Goal: Information Seeking & Learning: Learn about a topic

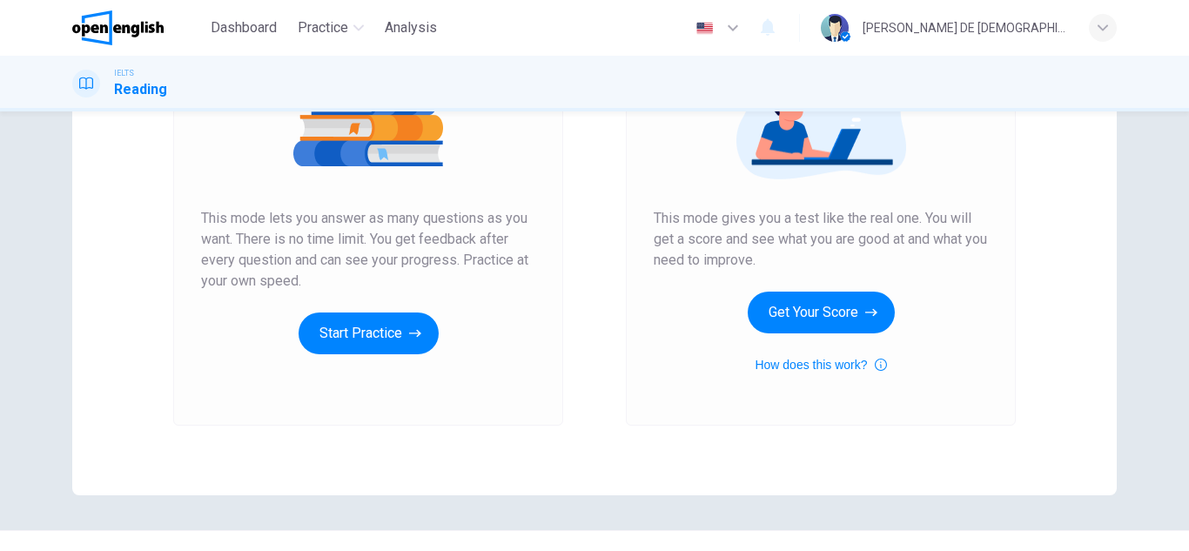
scroll to position [276, 0]
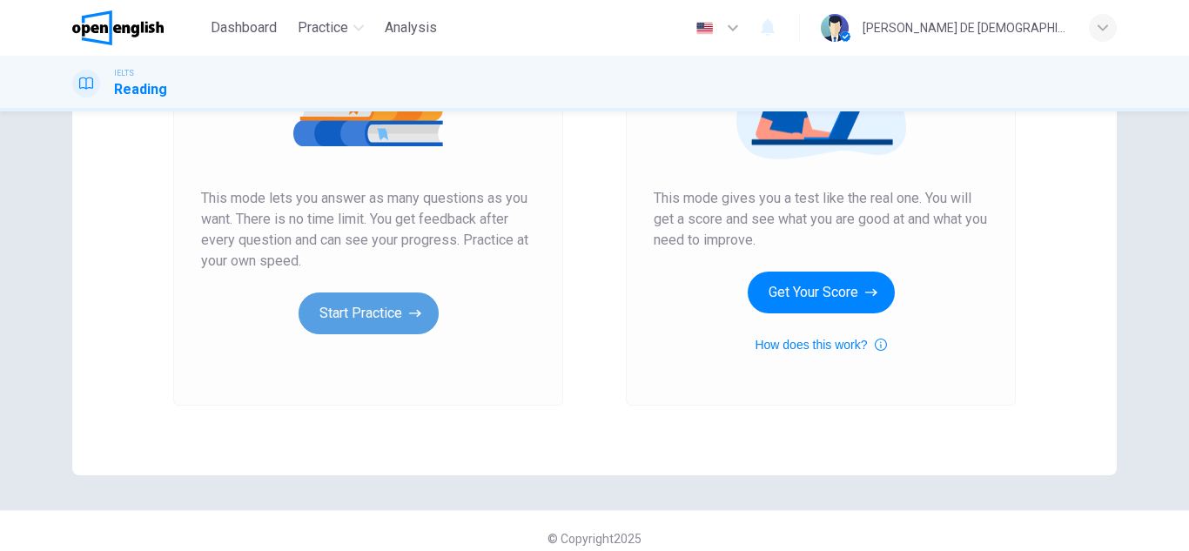
click at [340, 313] on button "Start Practice" at bounding box center [368, 313] width 140 height 42
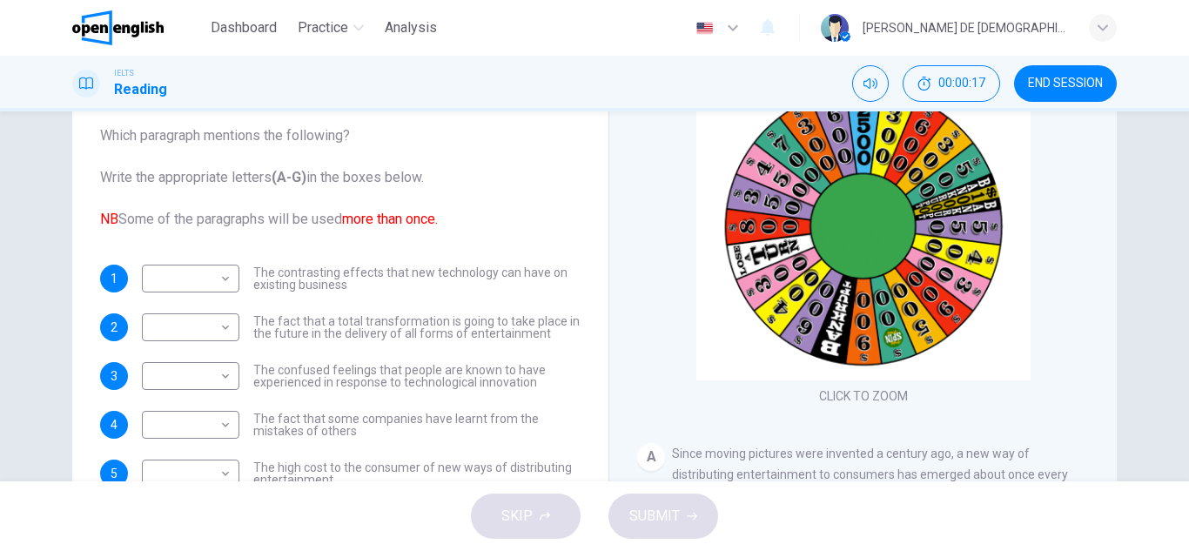
scroll to position [150, 0]
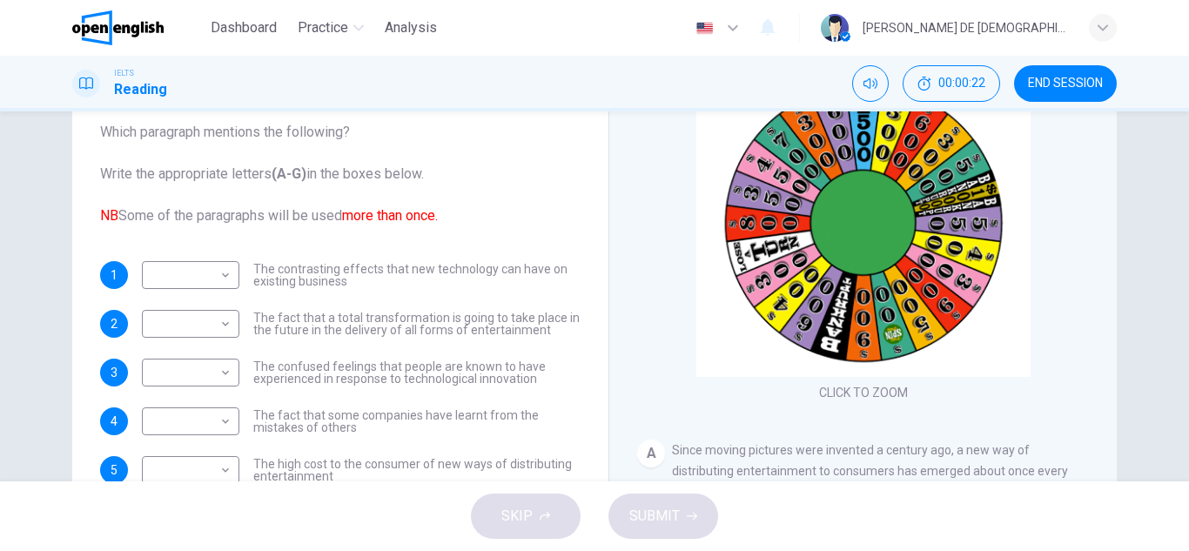
drag, startPoint x: 1174, startPoint y: 272, endPoint x: 1170, endPoint y: 300, distance: 28.1
click at [1170, 300] on div "Questions 1 - 8 The Reading Passage has 7 paragraphs A-G . Which paragraph ment…" at bounding box center [594, 296] width 1189 height 370
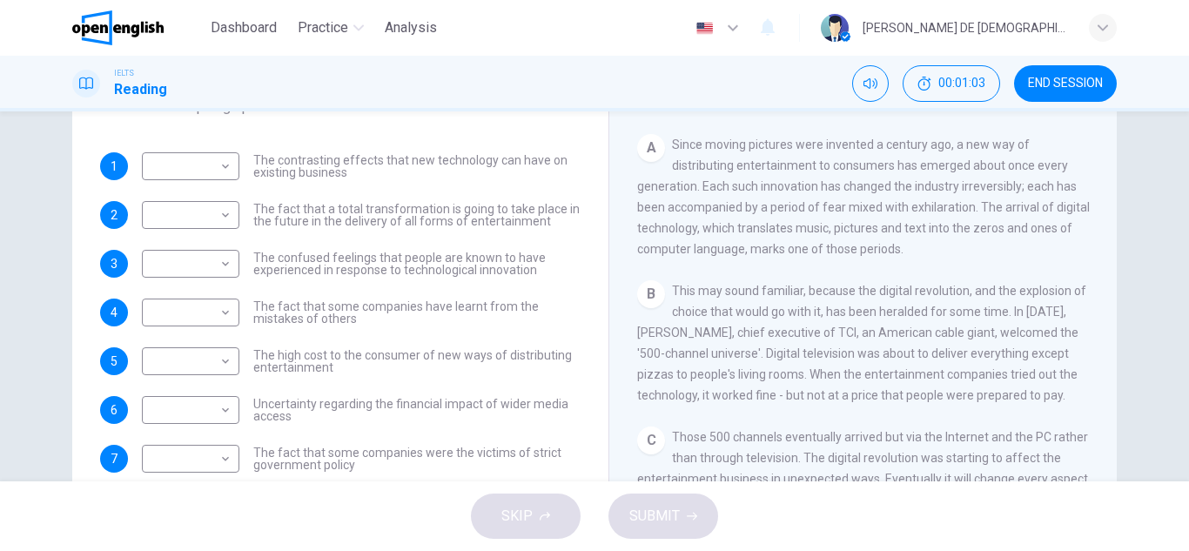
scroll to position [64, 0]
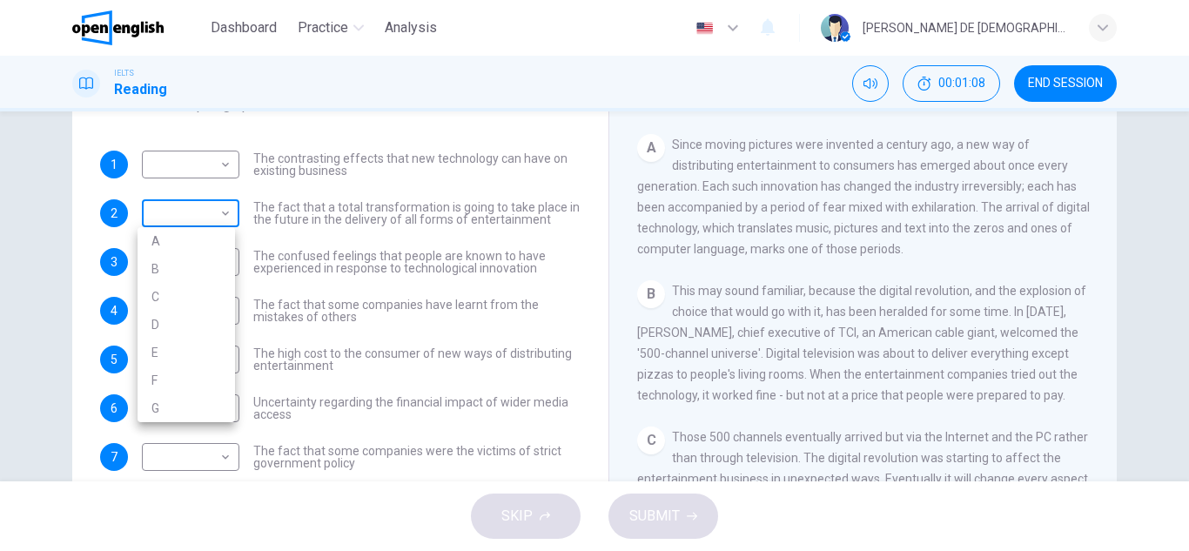
click at [207, 212] on body "This site uses cookies, as explained in our Privacy Policy . If you agree to th…" at bounding box center [594, 275] width 1189 height 551
click at [195, 239] on li "A" at bounding box center [185, 241] width 97 height 28
type input "*"
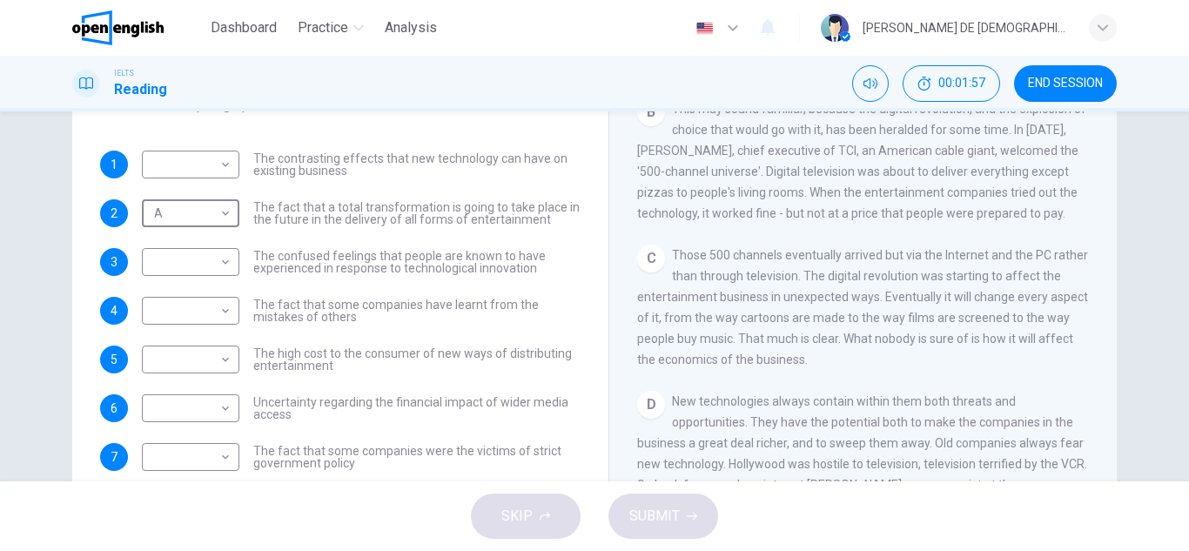
scroll to position [443, 0]
click at [224, 359] on body "This site uses cookies, as explained in our Privacy Policy . If you agree to th…" at bounding box center [594, 275] width 1189 height 551
click at [206, 385] on li "B" at bounding box center [185, 384] width 97 height 28
type input "*"
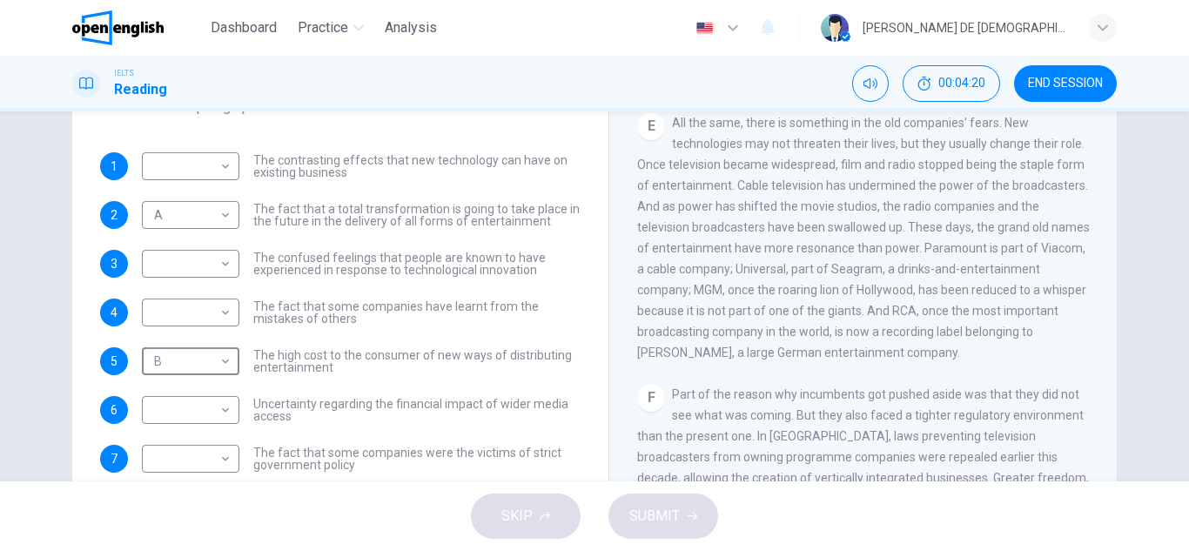
scroll to position [954, 0]
click at [226, 164] on body "This site uses cookies, as explained in our Privacy Policy . If you agree to th…" at bounding box center [594, 275] width 1189 height 551
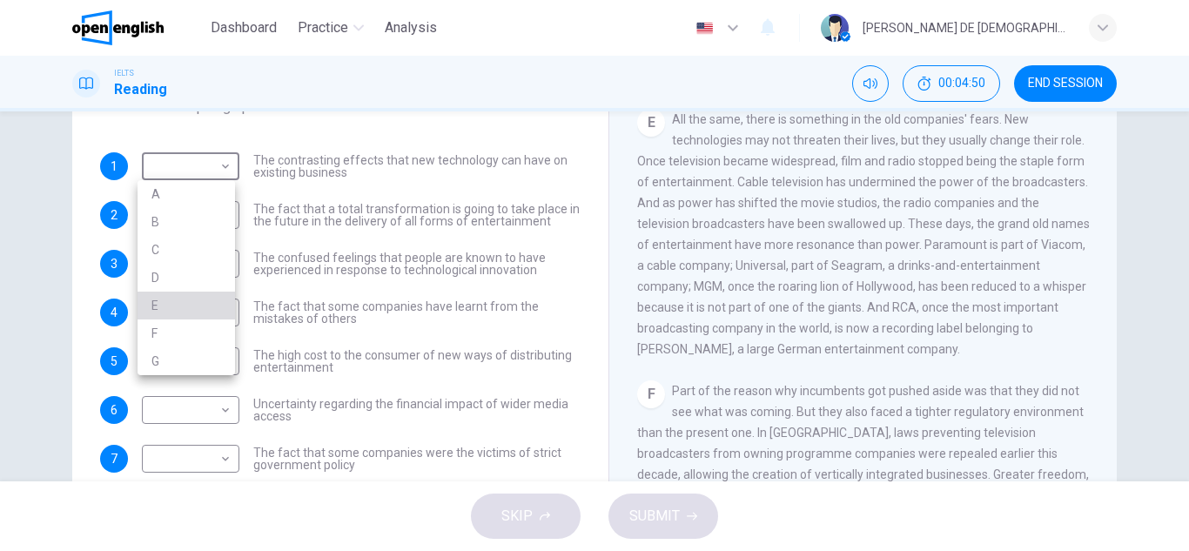
click at [204, 309] on li "E" at bounding box center [185, 305] width 97 height 28
type input "*"
click at [345, 151] on div "Questions 1 - 8 The Reading Passage has 7 paragraphs A-G . Which paragraph ment…" at bounding box center [340, 221] width 508 height 633
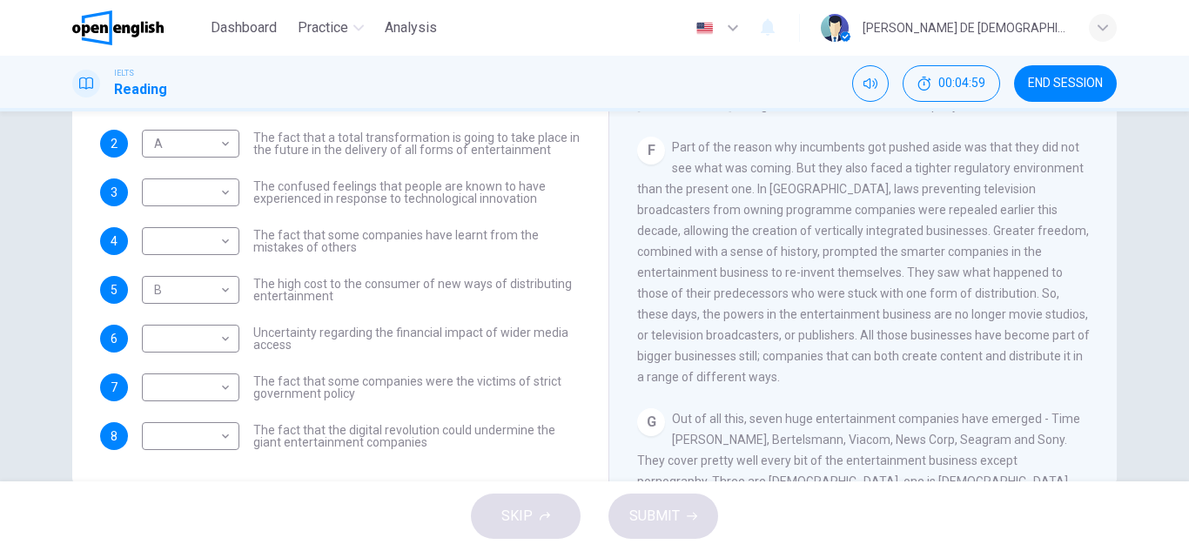
scroll to position [269, 0]
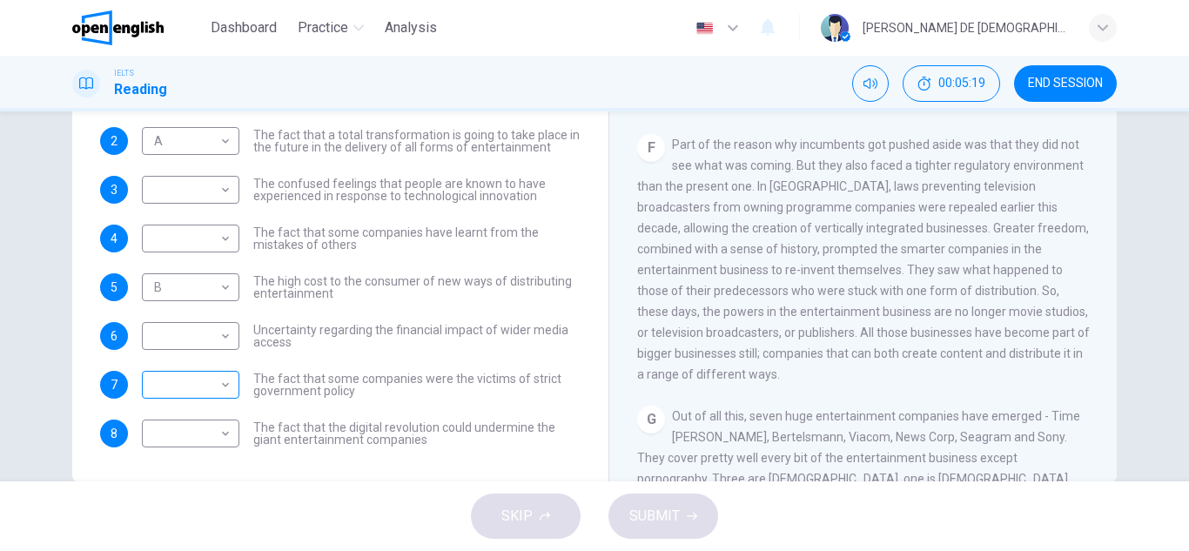
click at [231, 389] on div "​ ​" at bounding box center [190, 385] width 97 height 28
click at [219, 386] on body "This site uses cookies, as explained in our Privacy Policy . If you agree to th…" at bounding box center [594, 275] width 1189 height 551
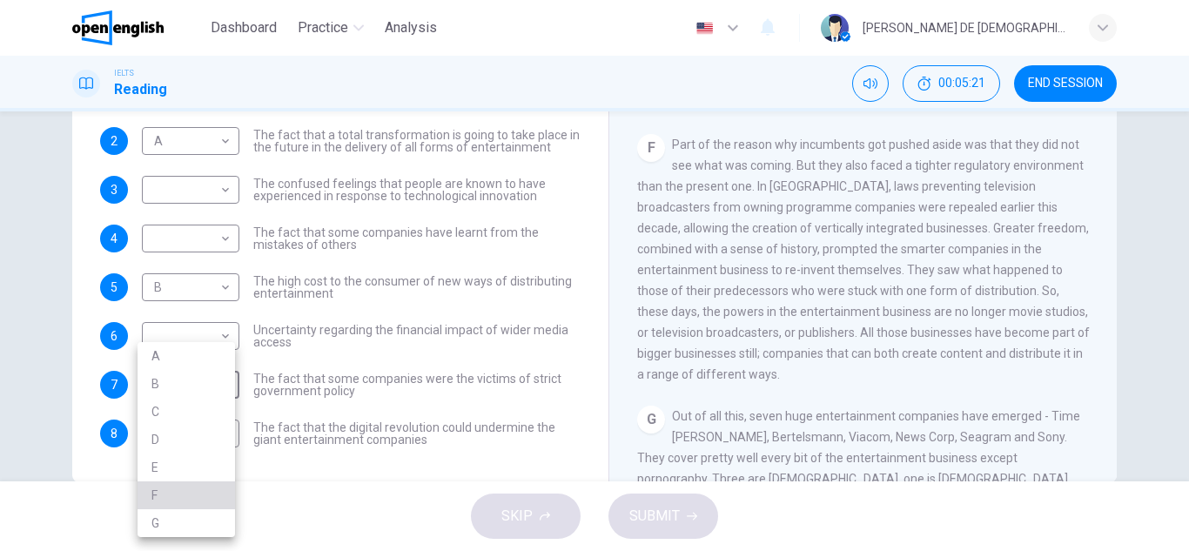
click at [202, 496] on li "F" at bounding box center [185, 495] width 97 height 28
type input "*"
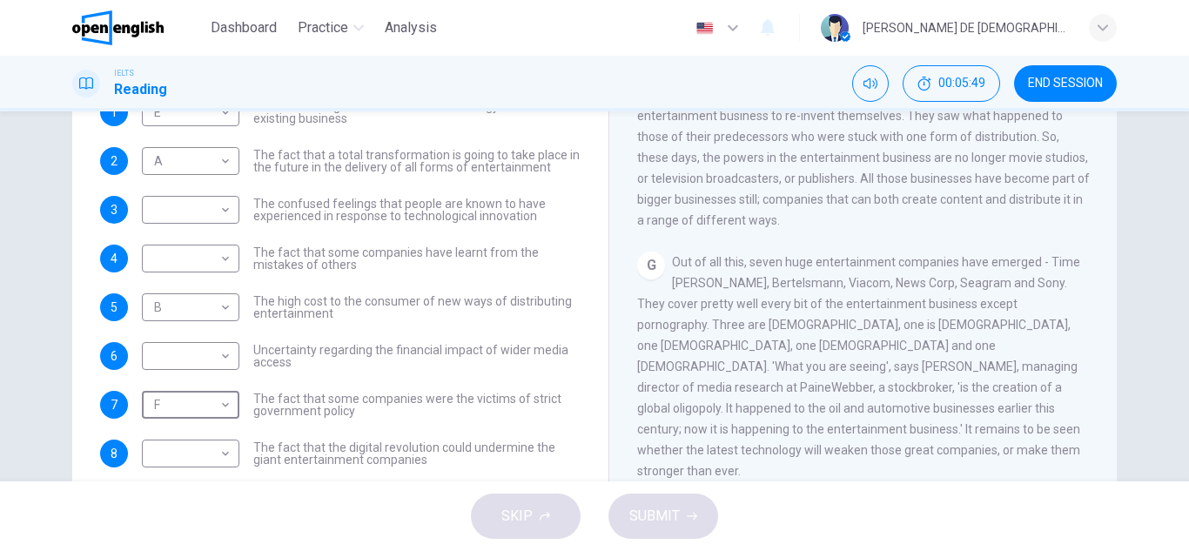
scroll to position [251, 0]
drag, startPoint x: 466, startPoint y: 452, endPoint x: 508, endPoint y: 446, distance: 42.2
click at [508, 446] on span "The fact that the digital revolution could undermine the giant entertainment co…" at bounding box center [416, 451] width 327 height 24
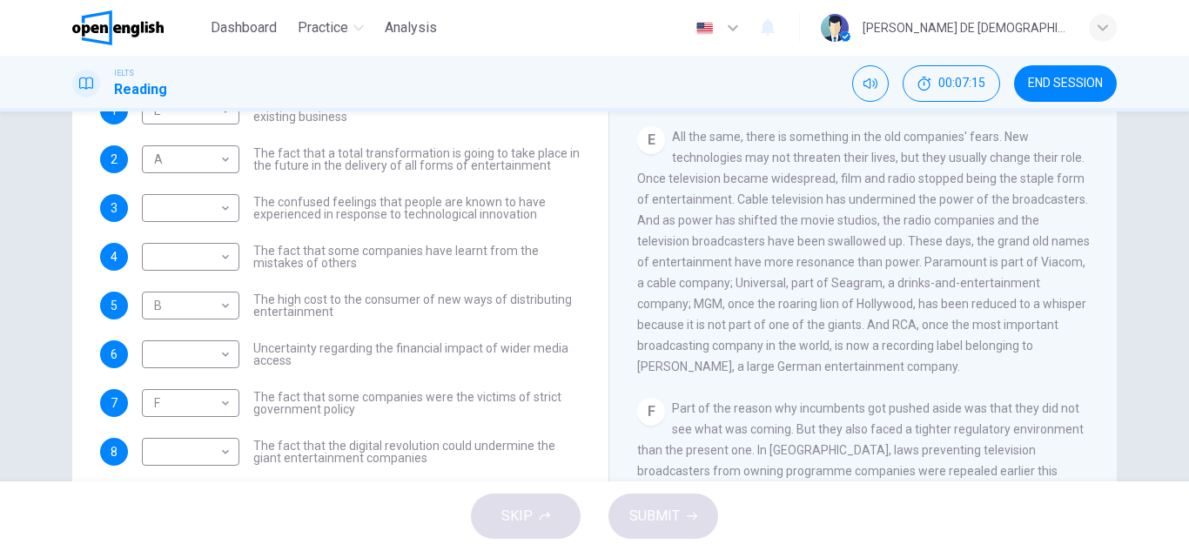
scroll to position [877, 0]
click at [218, 463] on body "This site uses cookies, as explained in our Privacy Policy . If you agree to th…" at bounding box center [594, 275] width 1189 height 551
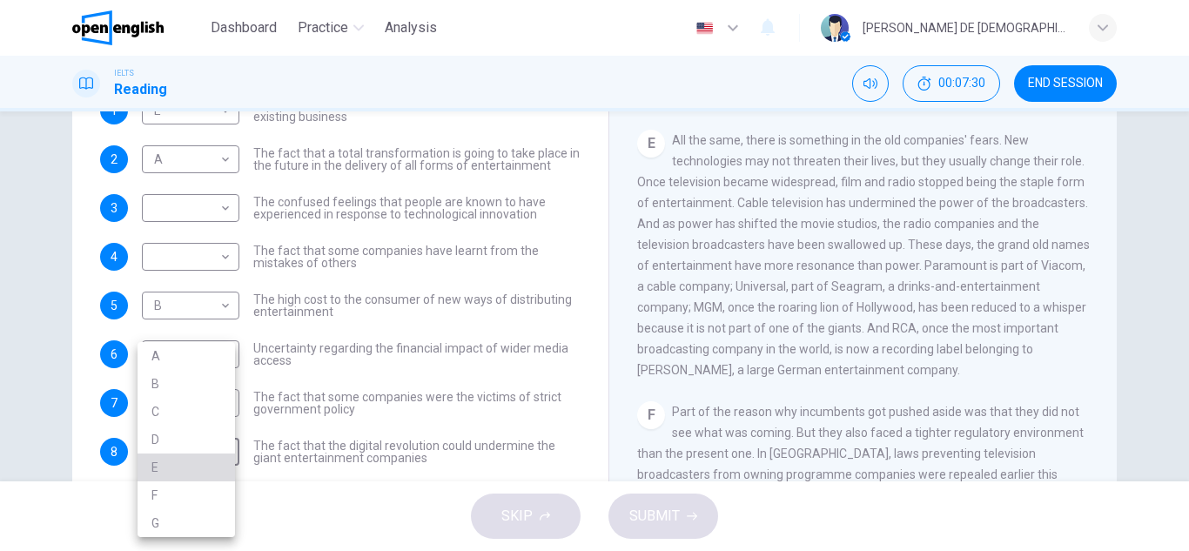
click at [183, 465] on li "E" at bounding box center [185, 467] width 97 height 28
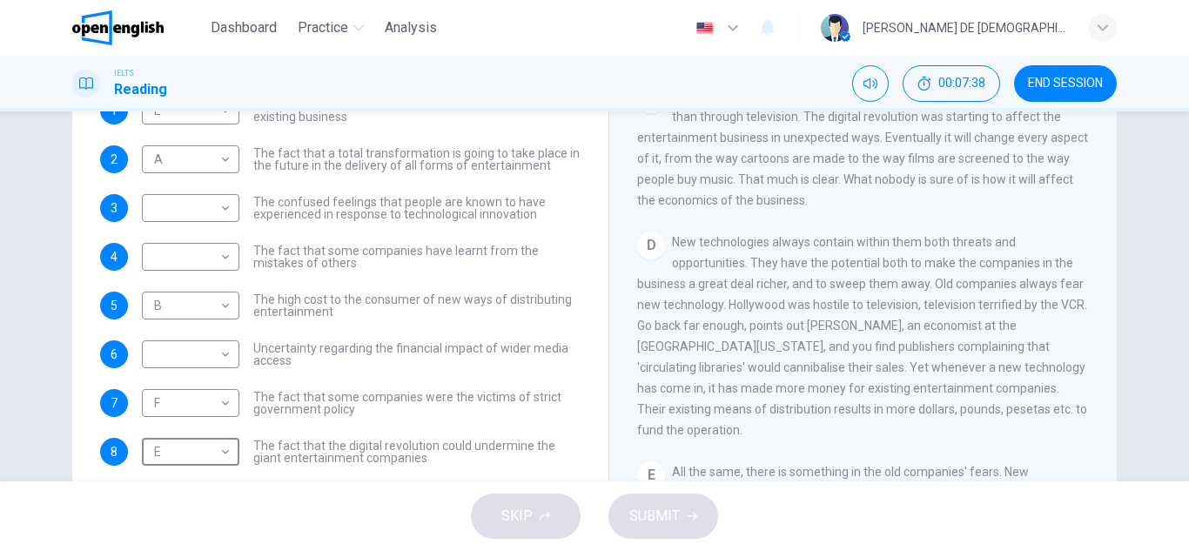
scroll to position [542, 0]
click at [196, 451] on body "This site uses cookies, as explained in our Privacy Policy . If you agree to th…" at bounding box center [594, 275] width 1189 height 551
click at [399, 473] on div at bounding box center [594, 275] width 1189 height 551
click at [170, 461] on body "This site uses cookies, as explained in our Privacy Policy . If you agree to th…" at bounding box center [594, 275] width 1189 height 551
click at [183, 446] on li "D" at bounding box center [185, 439] width 97 height 28
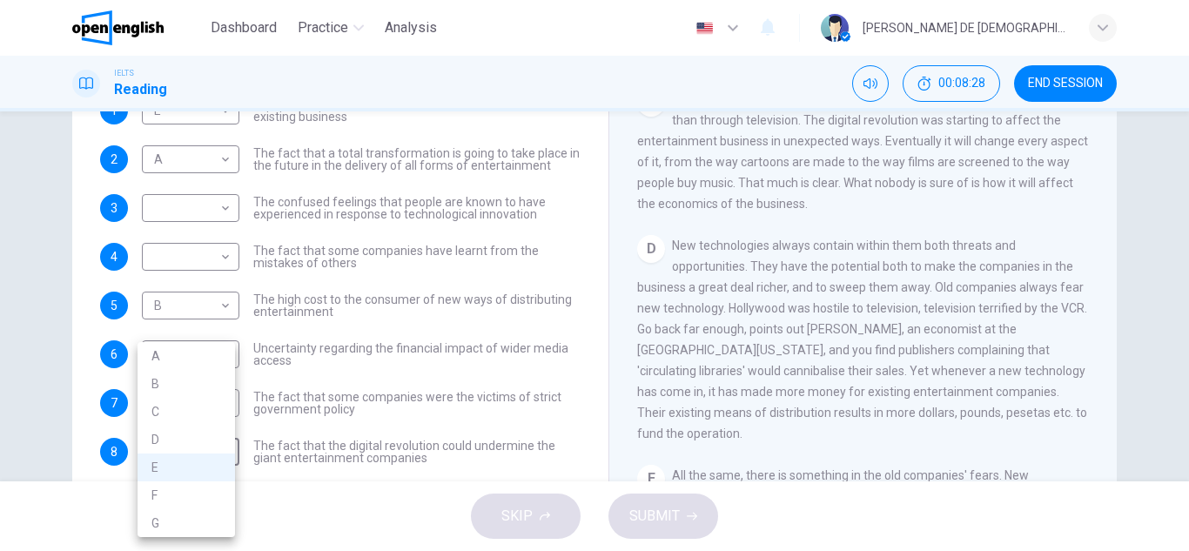
type input "*"
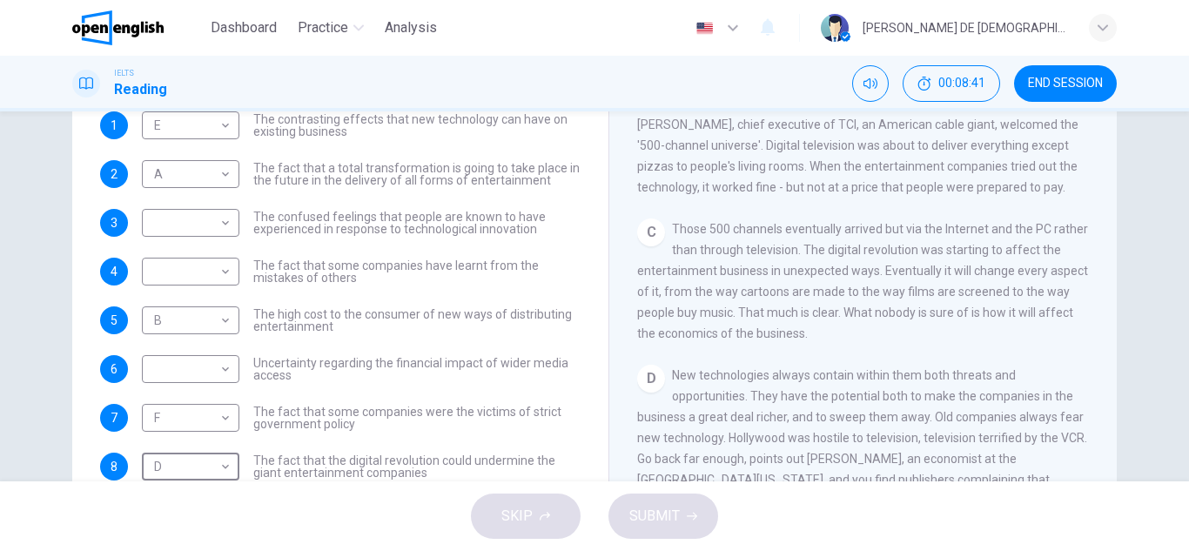
scroll to position [241, 0]
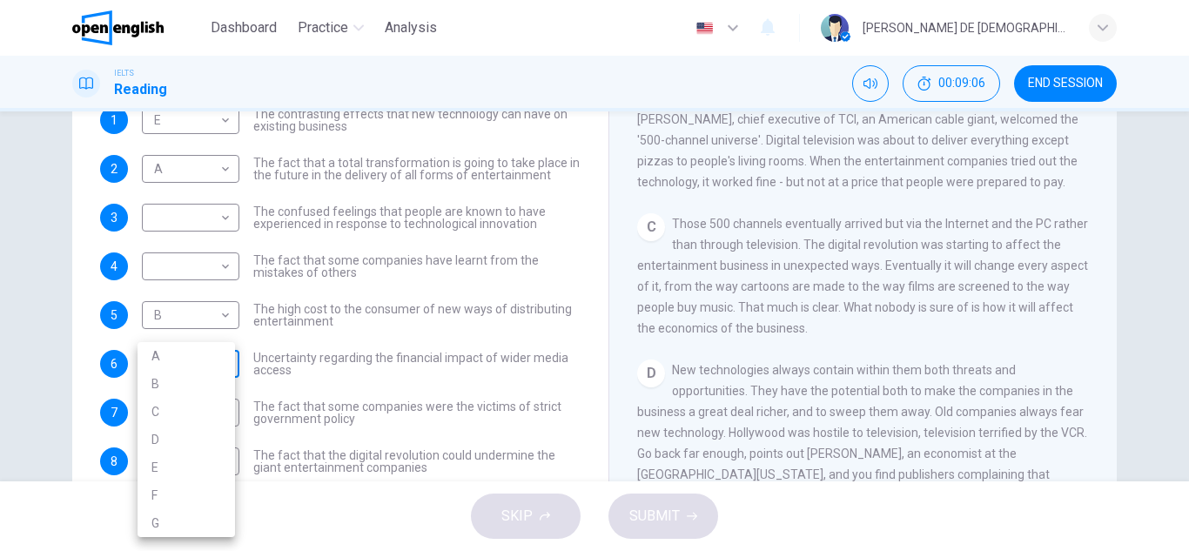
click at [198, 361] on body "This site uses cookies, as explained in our Privacy Policy . If you agree to th…" at bounding box center [594, 275] width 1189 height 551
click at [180, 417] on li "C" at bounding box center [185, 412] width 97 height 28
type input "*"
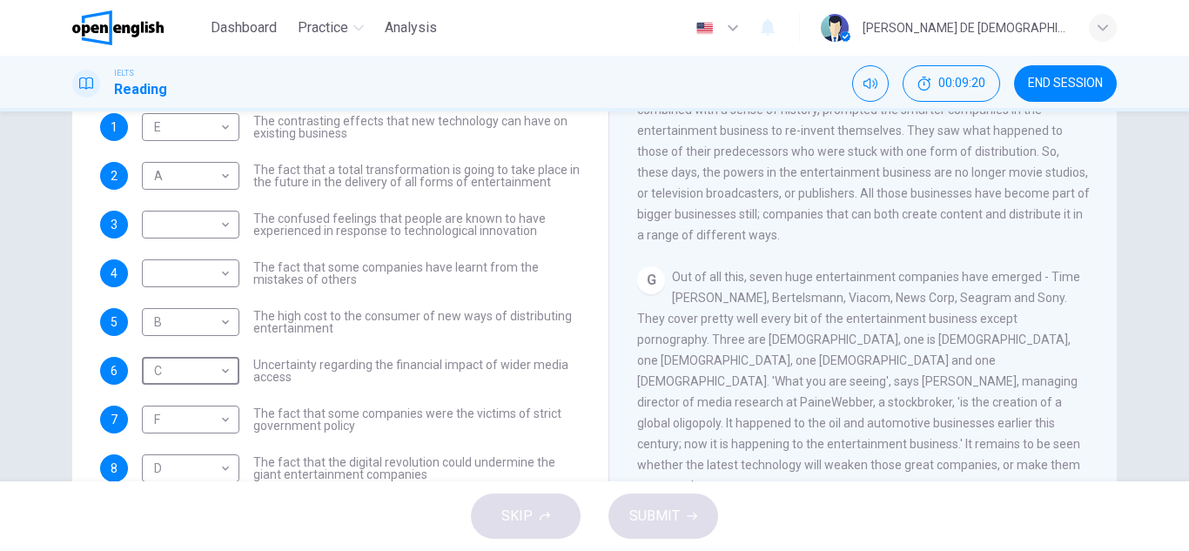
scroll to position [232, 0]
click at [184, 237] on body "This site uses cookies, as explained in our Privacy Policy . If you agree to th…" at bounding box center [594, 275] width 1189 height 551
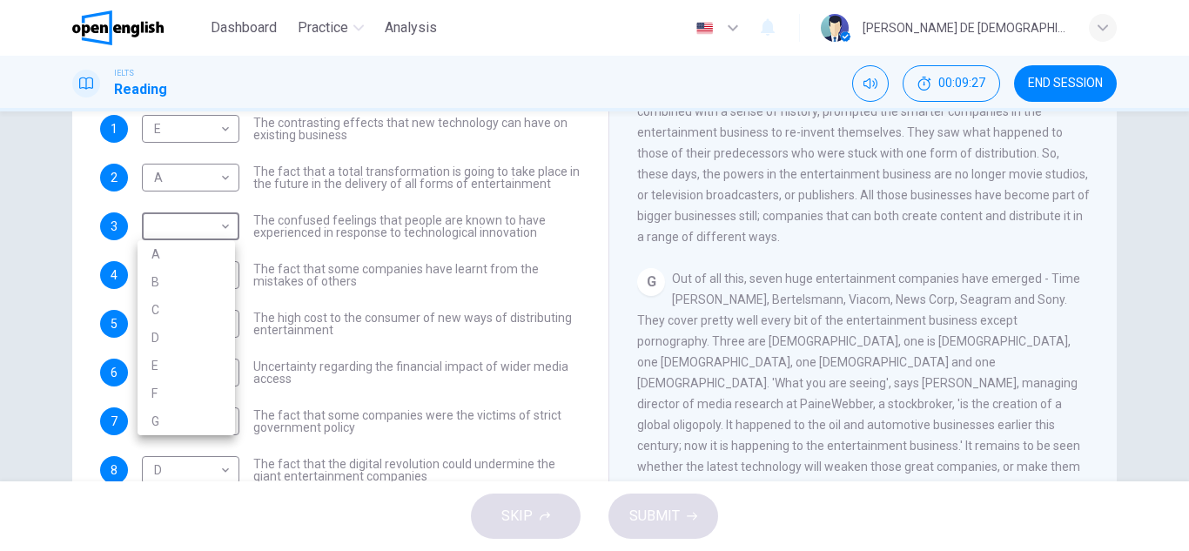
click at [355, 331] on div at bounding box center [594, 275] width 1189 height 551
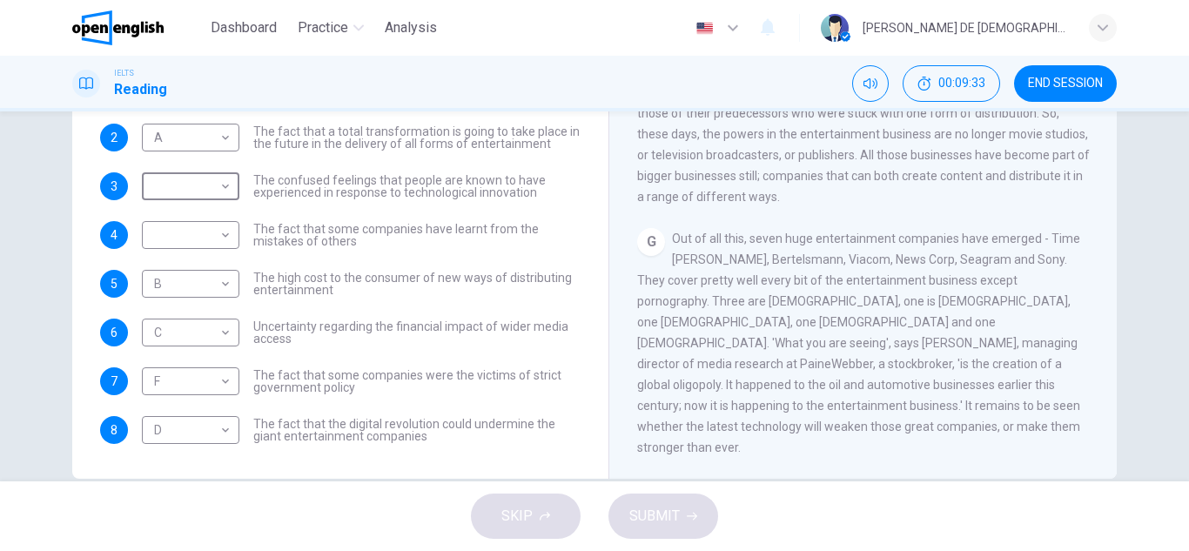
scroll to position [269, 0]
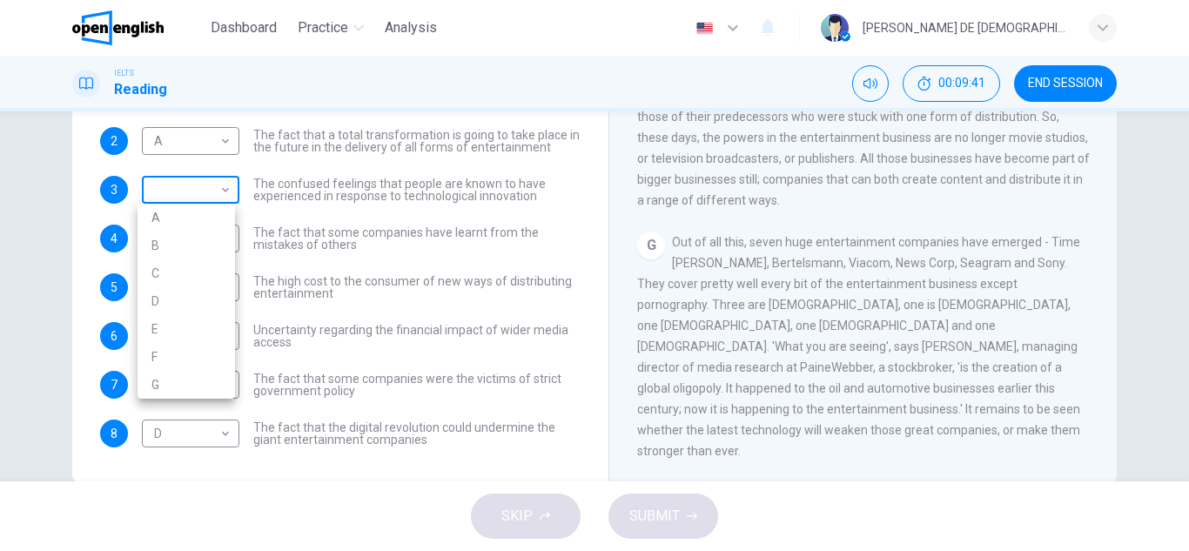
click at [220, 197] on body "This site uses cookies, as explained in our Privacy Policy . If you agree to th…" at bounding box center [594, 275] width 1189 height 551
click at [207, 392] on li "G" at bounding box center [185, 385] width 97 height 28
type input "*"
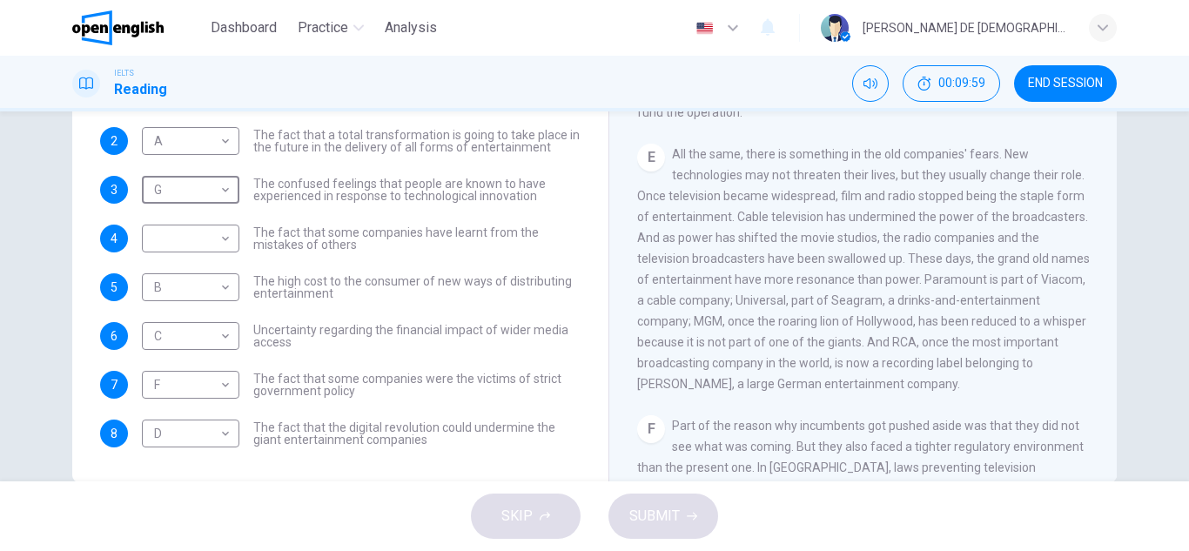
scroll to position [842, 0]
click at [166, 231] on body "This site uses cookies, as explained in our Privacy Policy . If you agree to th…" at bounding box center [594, 275] width 1189 height 551
click at [160, 369] on li "E" at bounding box center [185, 378] width 97 height 28
type input "*"
click at [700, 524] on button "SUBMIT" at bounding box center [663, 515] width 110 height 45
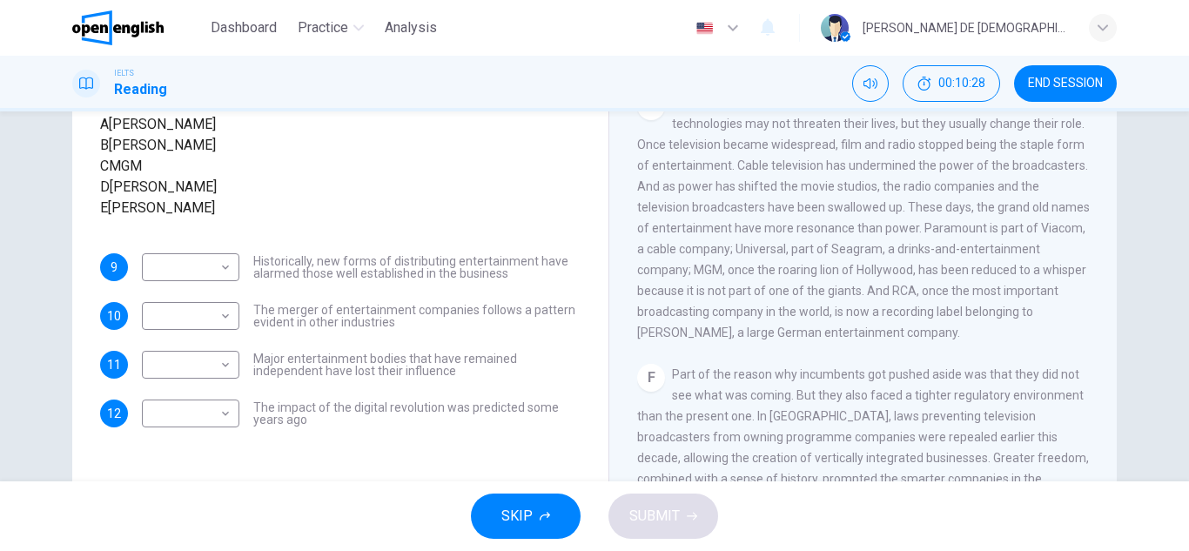
scroll to position [238, 0]
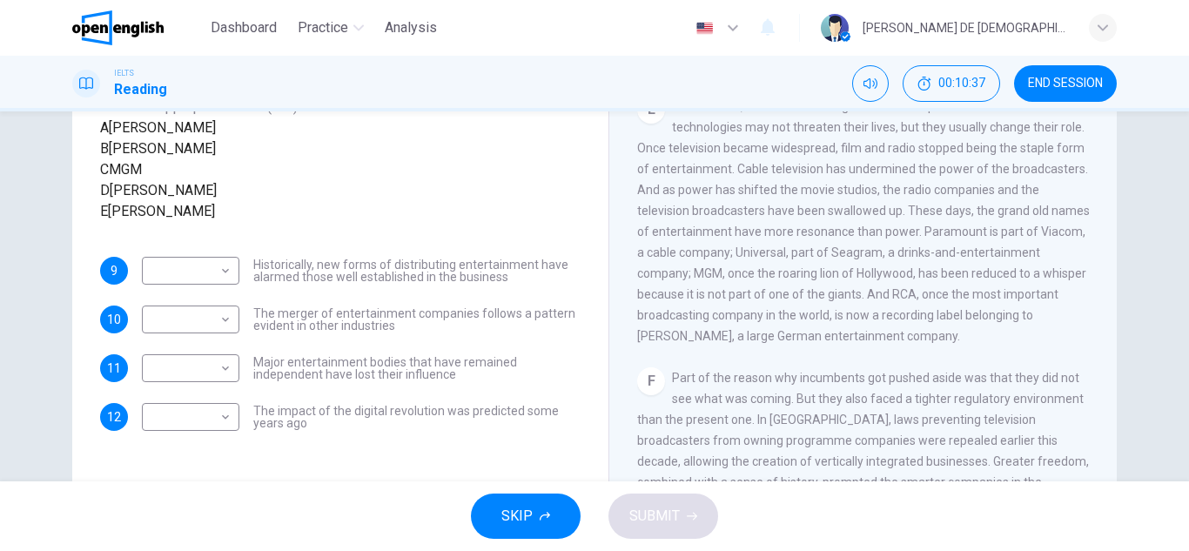
drag, startPoint x: 1169, startPoint y: 303, endPoint x: 1173, endPoint y: 283, distance: 20.5
click at [1173, 283] on div "Questions 9 - 12 The writer refers to various individuals and companies in the …" at bounding box center [594, 296] width 1189 height 370
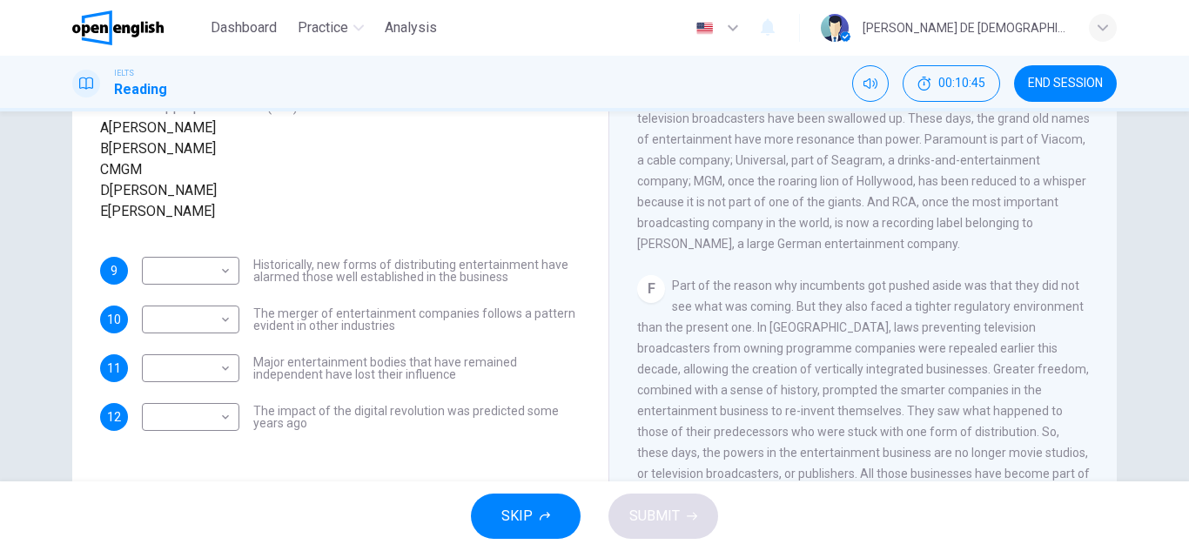
scroll to position [968, 0]
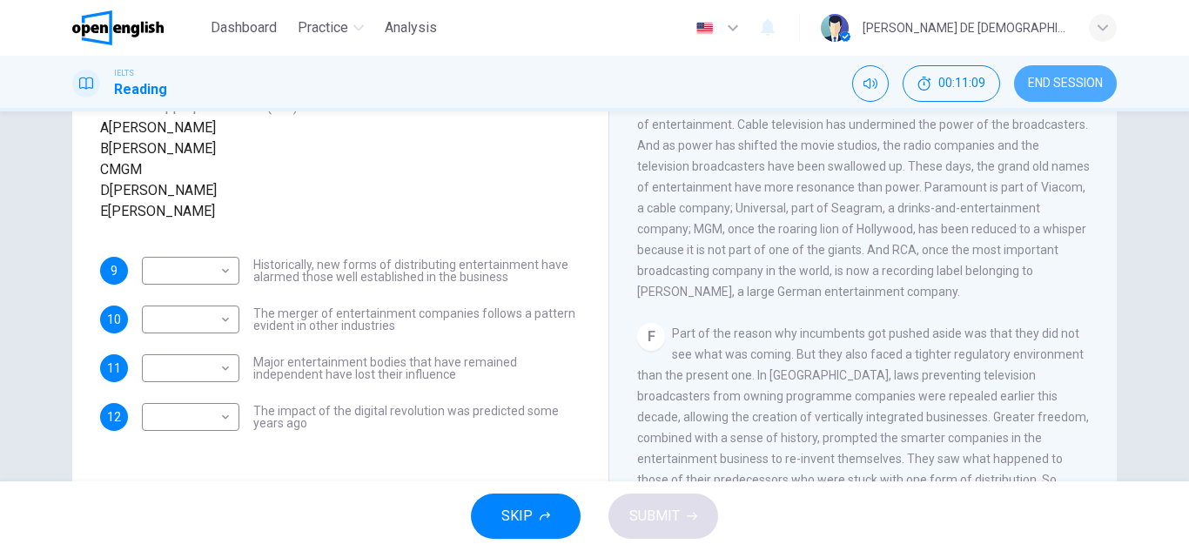
click at [1066, 92] on button "END SESSION" at bounding box center [1065, 83] width 103 height 37
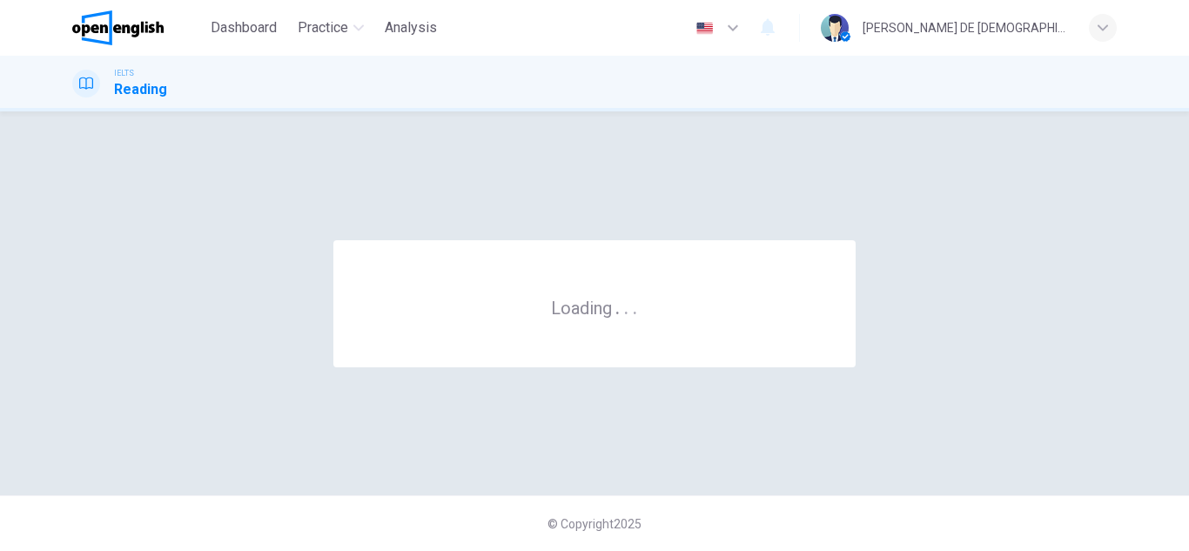
scroll to position [0, 0]
